Goal: Task Accomplishment & Management: Manage account settings

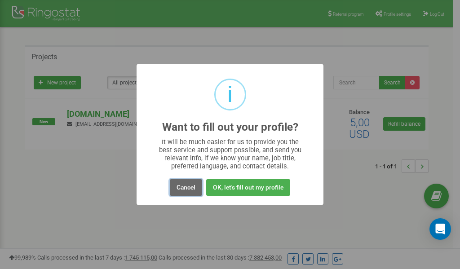
click at [189, 188] on button "Cancel" at bounding box center [186, 187] width 32 height 17
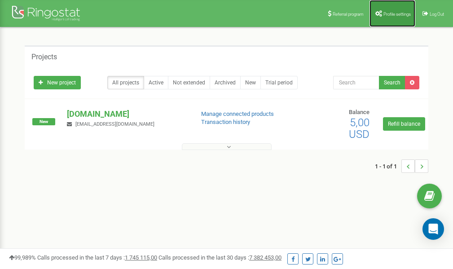
click at [392, 13] on span "Profile settings" at bounding box center [397, 14] width 27 height 5
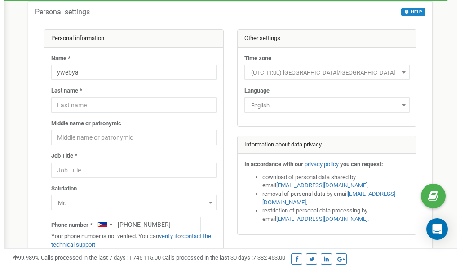
scroll to position [45, 0]
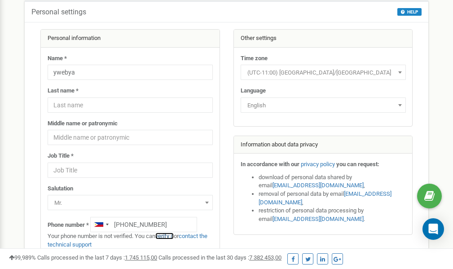
click at [171, 237] on link "verify it" at bounding box center [164, 236] width 18 height 7
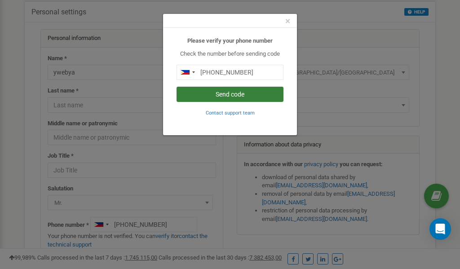
click at [233, 96] on button "Send code" at bounding box center [230, 94] width 107 height 15
